Goal: Task Accomplishment & Management: Complete application form

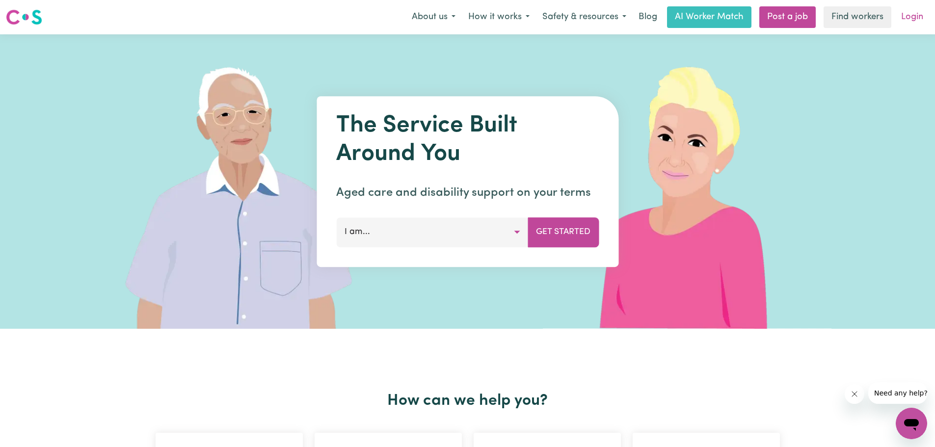
click at [909, 25] on link "Login" at bounding box center [912, 17] width 34 height 22
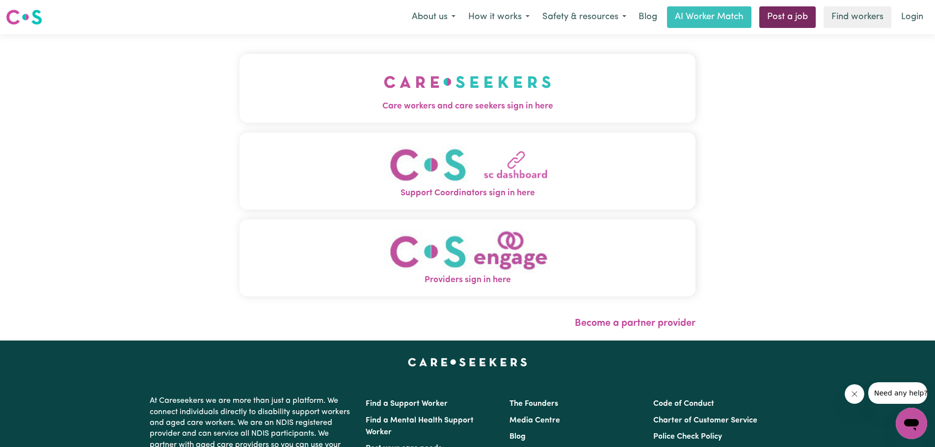
click at [766, 15] on link "Post a job" at bounding box center [787, 17] width 56 height 22
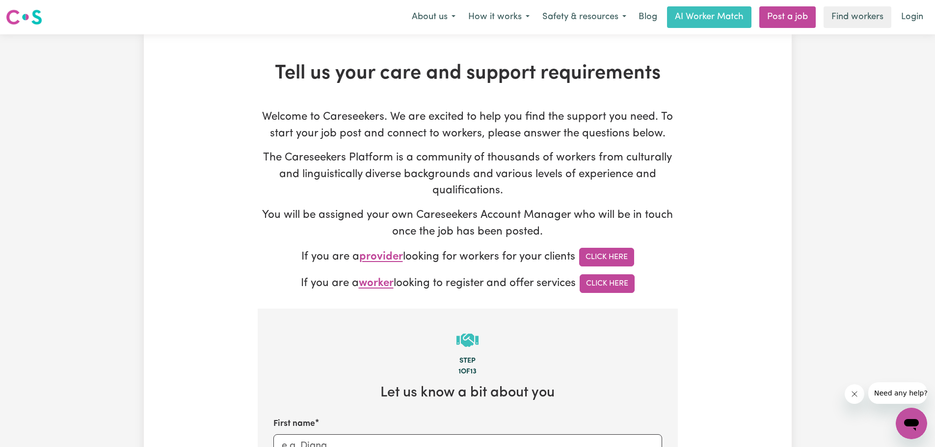
click at [397, 256] on span "provider" at bounding box center [381, 257] width 44 height 11
click at [401, 289] on p "If you are a worker looking to register and offer services Click Here" at bounding box center [468, 283] width 420 height 19
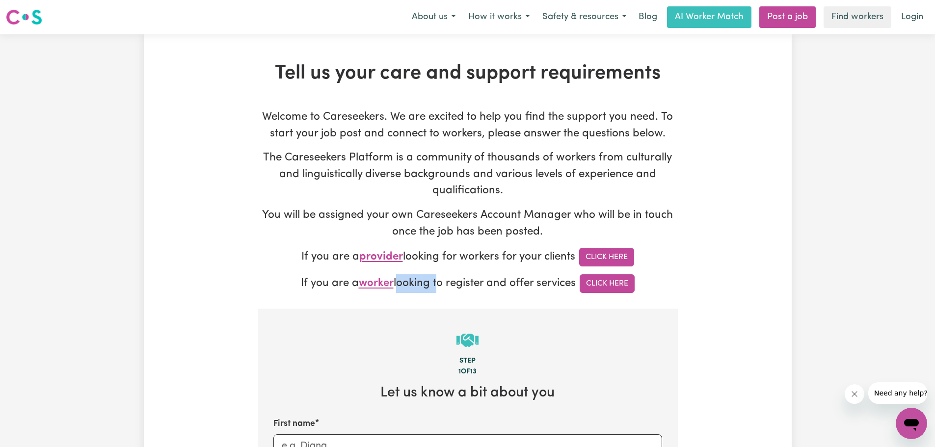
click at [401, 289] on p "If you are a worker looking to register and offer services Click Here" at bounding box center [468, 283] width 420 height 19
click at [865, 19] on link "Find workers" at bounding box center [857, 17] width 68 height 22
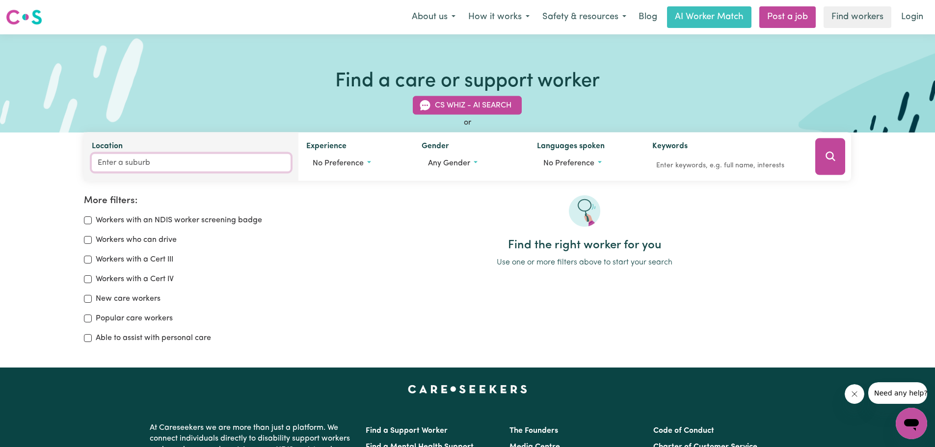
click at [158, 163] on input "Location" at bounding box center [191, 163] width 199 height 18
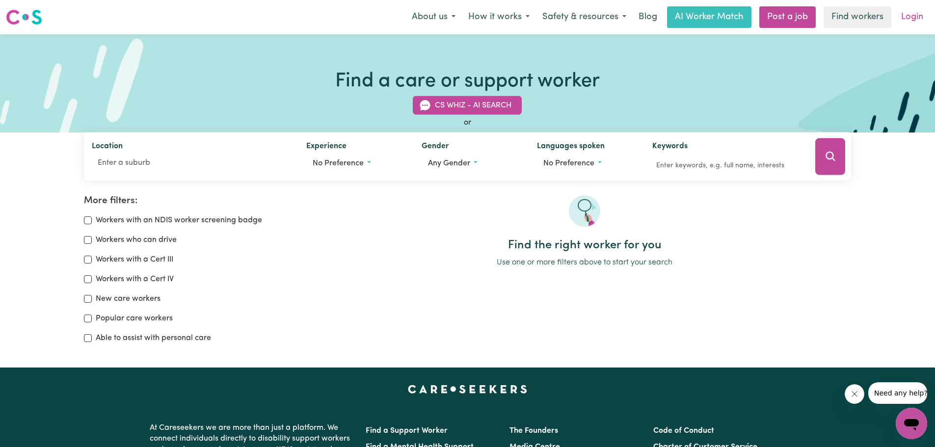
click at [905, 21] on link "Login" at bounding box center [912, 17] width 34 height 22
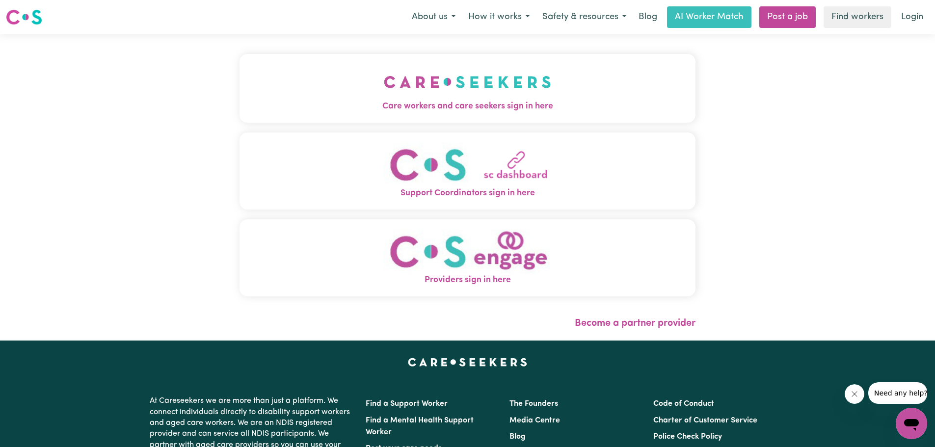
click at [401, 94] on img "Care workers and care seekers sign in here" at bounding box center [467, 82] width 167 height 36
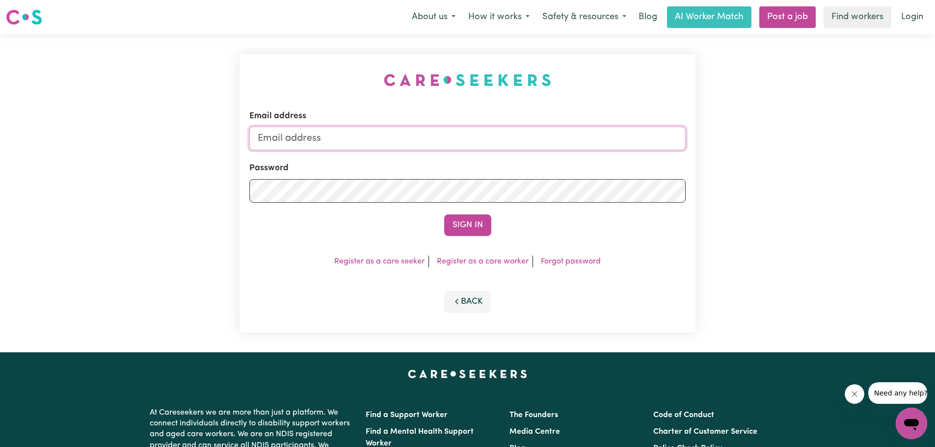
click at [386, 139] on input "Email address" at bounding box center [467, 139] width 436 height 24
click at [541, 300] on div "Back" at bounding box center [467, 302] width 436 height 22
click at [399, 263] on link "Register as a care seeker" at bounding box center [379, 262] width 90 height 8
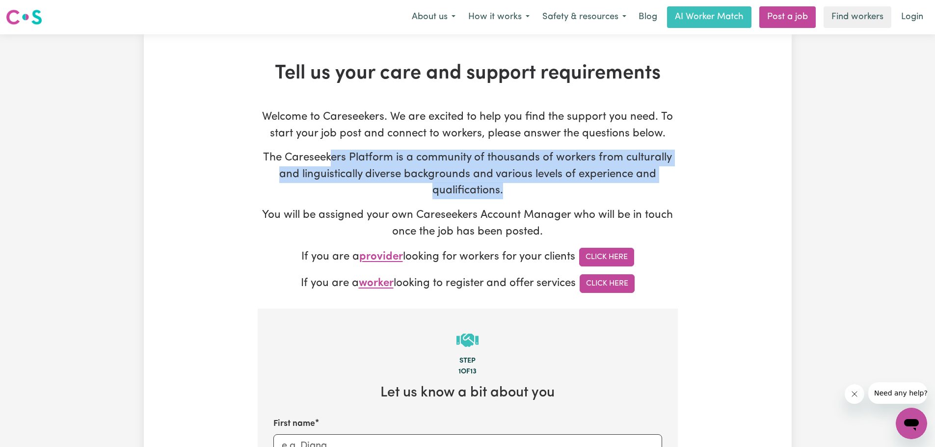
drag, startPoint x: 334, startPoint y: 152, endPoint x: 659, endPoint y: 191, distance: 327.7
click at [659, 191] on p "The Careseekers Platform is a community of thousands of workers from culturally…" at bounding box center [468, 175] width 420 height 50
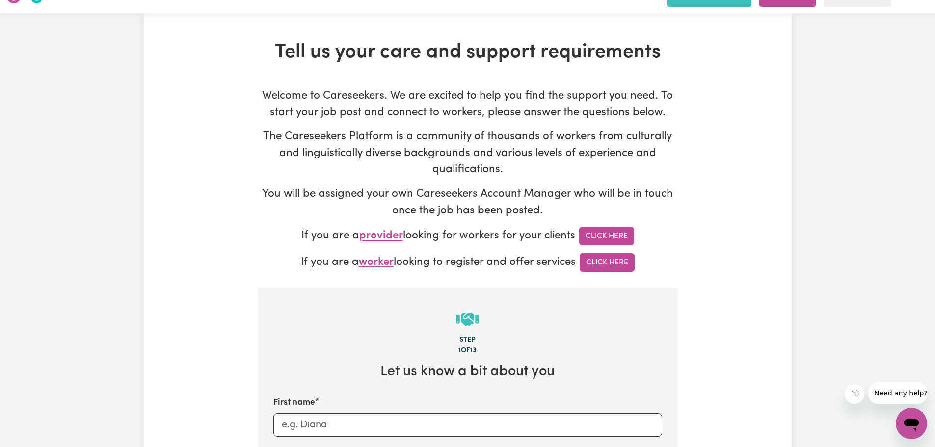
scroll to position [49, 0]
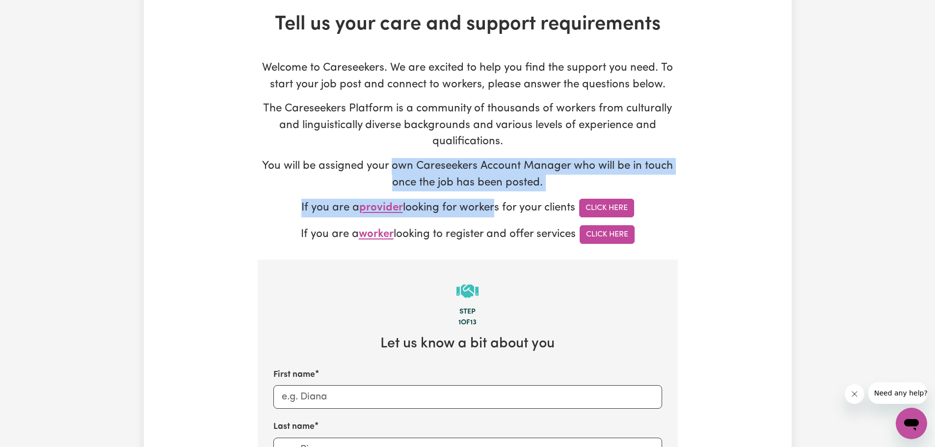
drag, startPoint x: 395, startPoint y: 169, endPoint x: 489, endPoint y: 196, distance: 98.0
drag, startPoint x: 463, startPoint y: 189, endPoint x: 376, endPoint y: 153, distance: 93.9
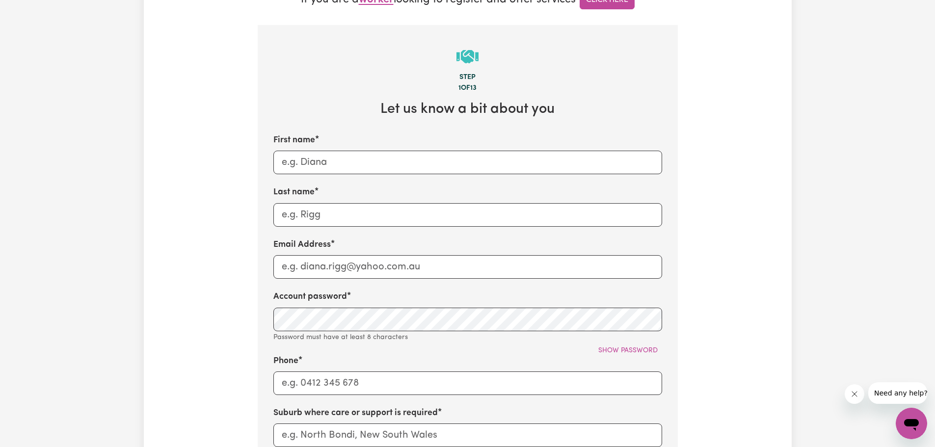
scroll to position [0, 0]
